Goal: Find specific page/section: Find specific page/section

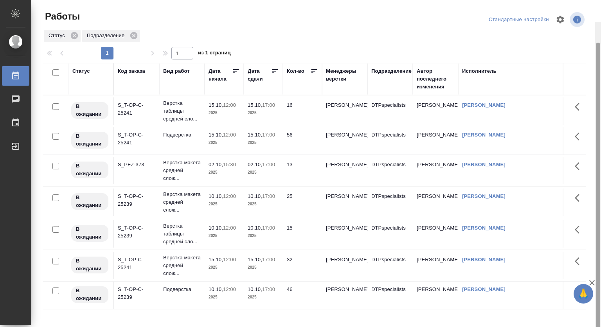
drag, startPoint x: 599, startPoint y: 102, endPoint x: 592, endPoint y: 36, distance: 66.5
click at [592, 38] on div "Работы Стандартные настройки Статус Подразделение 1 1 из 1 страниц Статус Код з…" at bounding box center [316, 163] width 570 height 327
